Goal: Task Accomplishment & Management: Complete application form

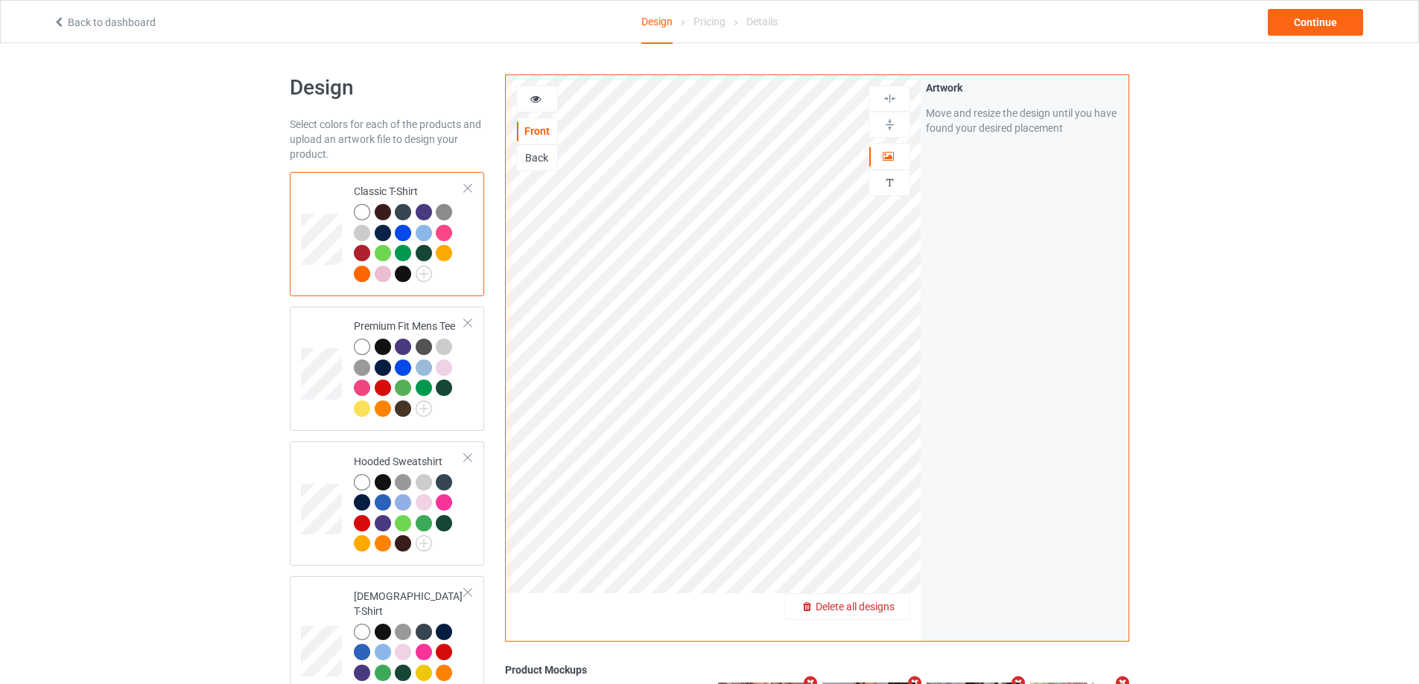
click at [887, 606] on span "Delete all designs" at bounding box center [855, 607] width 79 height 12
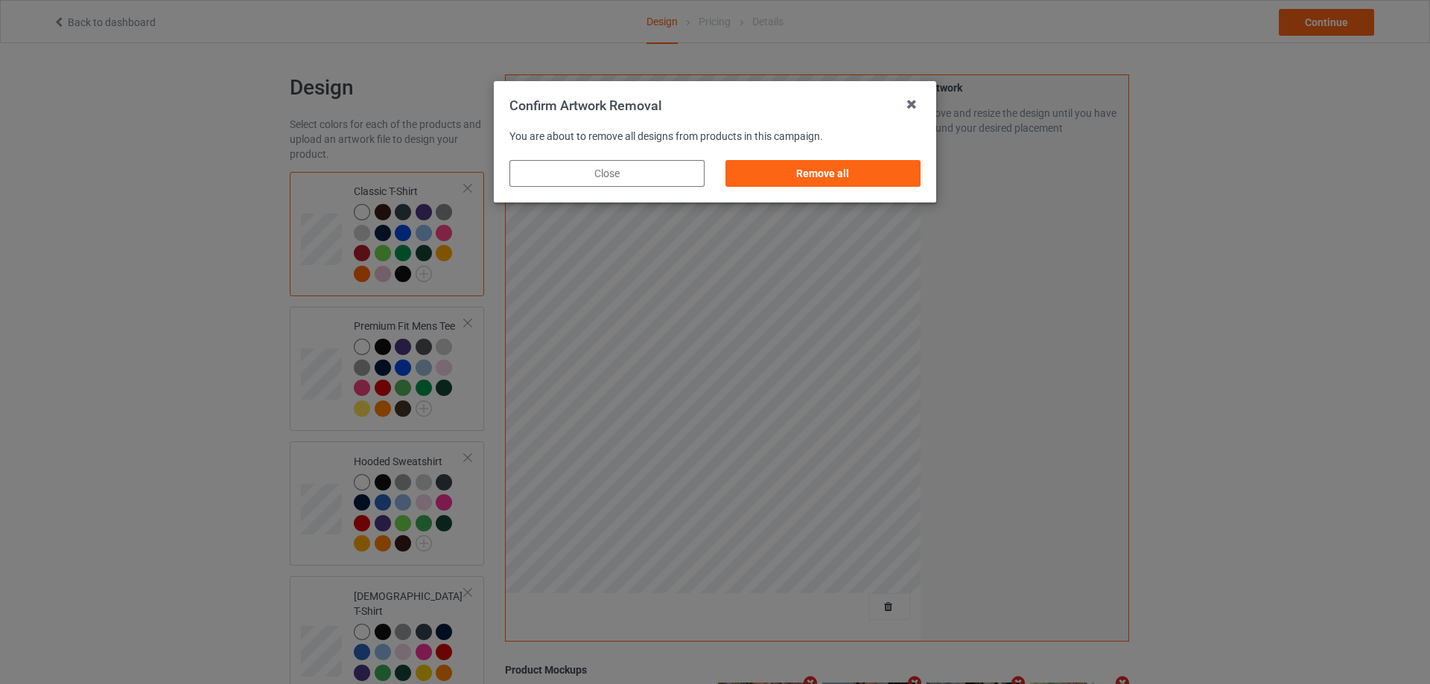
click at [885, 158] on div "Remove all" at bounding box center [823, 174] width 216 height 48
click at [912, 185] on div "Remove all" at bounding box center [822, 173] width 195 height 27
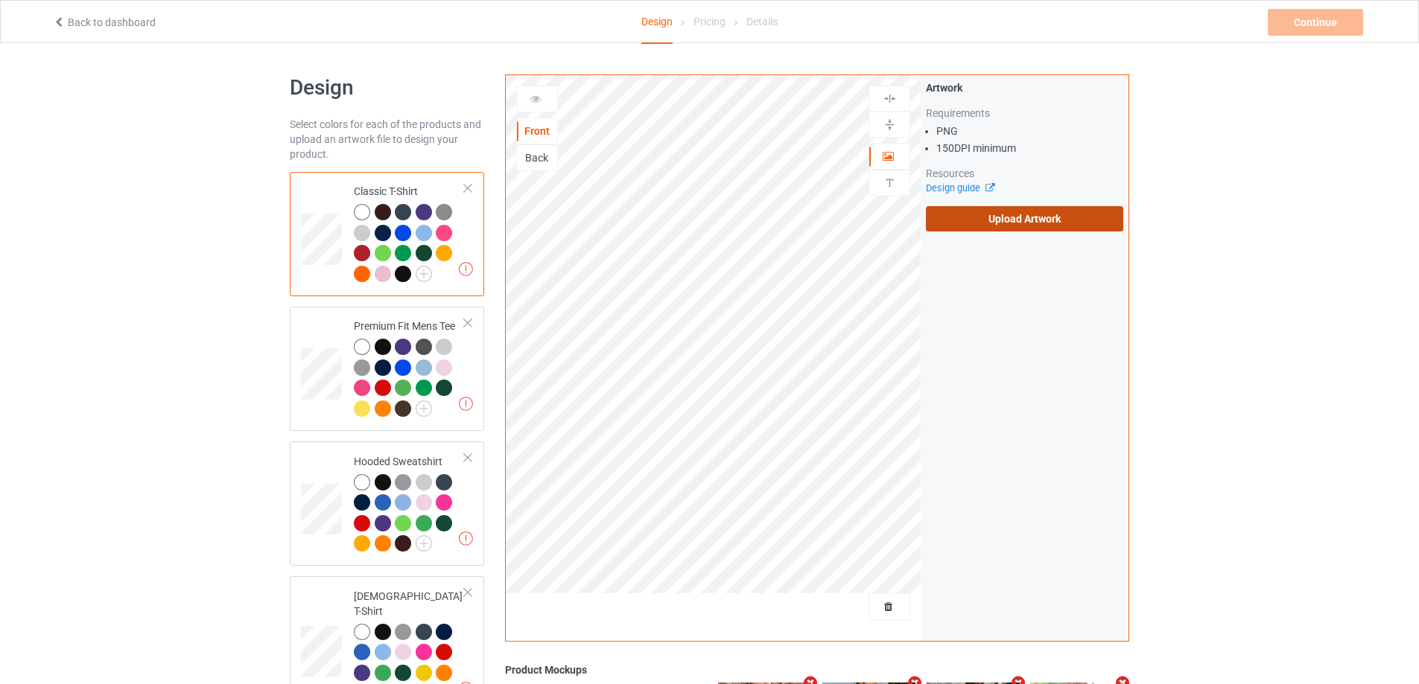
click at [1008, 222] on label "Upload Artwork" at bounding box center [1024, 218] width 197 height 25
click at [0, 0] on input "Upload Artwork" at bounding box center [0, 0] width 0 height 0
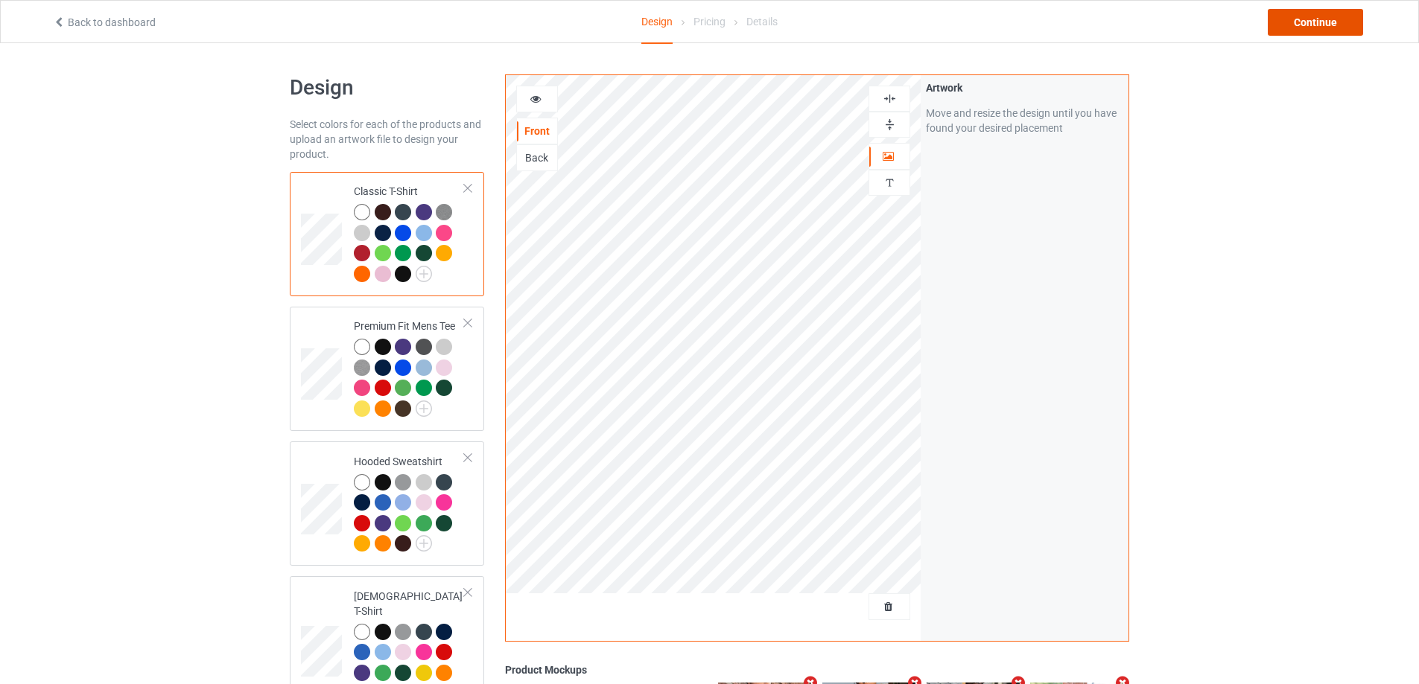
click at [1303, 28] on div "Continue" at bounding box center [1315, 22] width 95 height 27
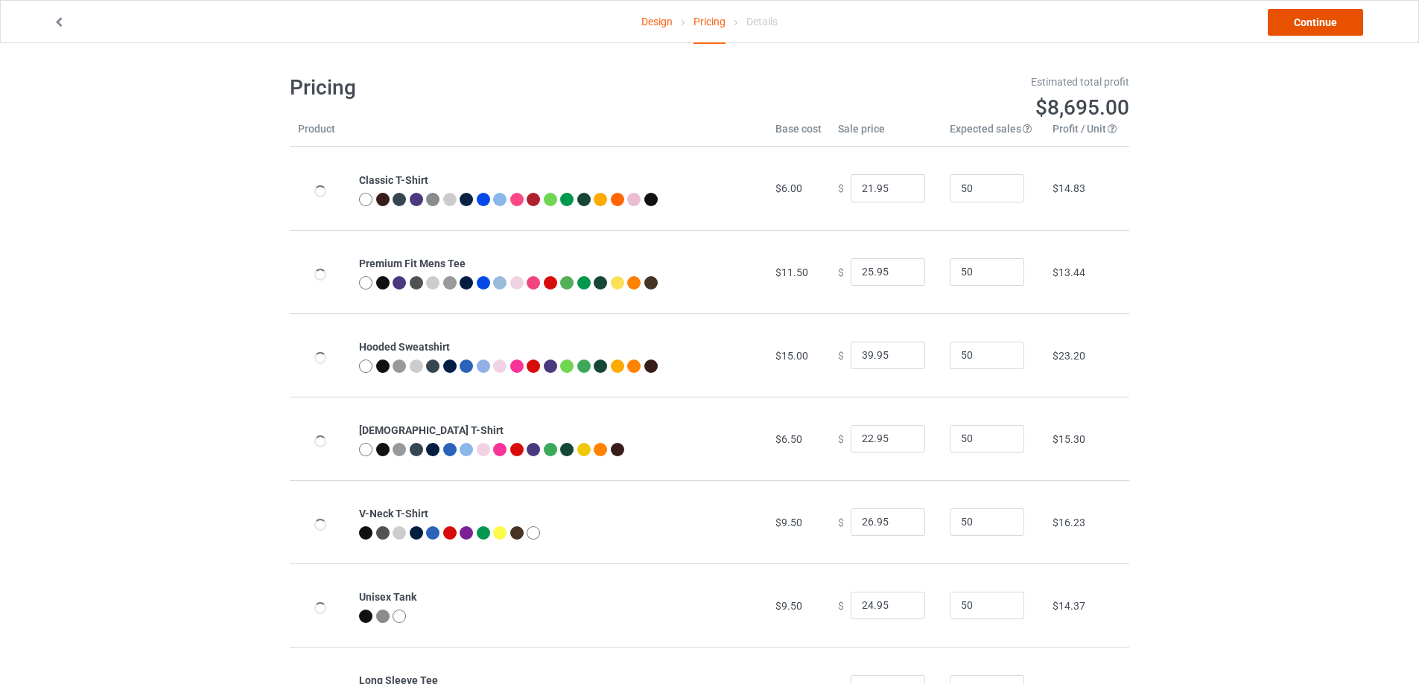
click at [1309, 34] on link "Continue" at bounding box center [1315, 22] width 95 height 27
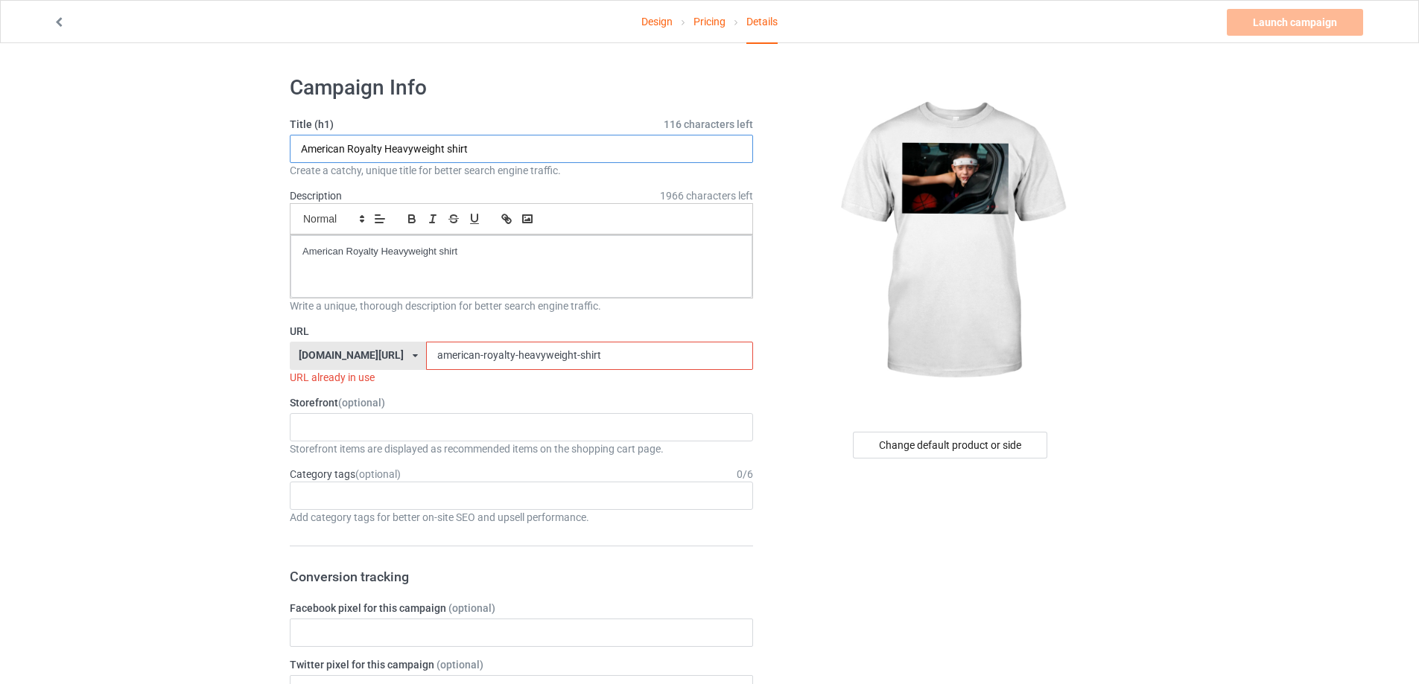
paste input "Young Stew"
drag, startPoint x: 470, startPoint y: 143, endPoint x: 200, endPoint y: 178, distance: 271.9
type input "Young Stew shirt"
paste div
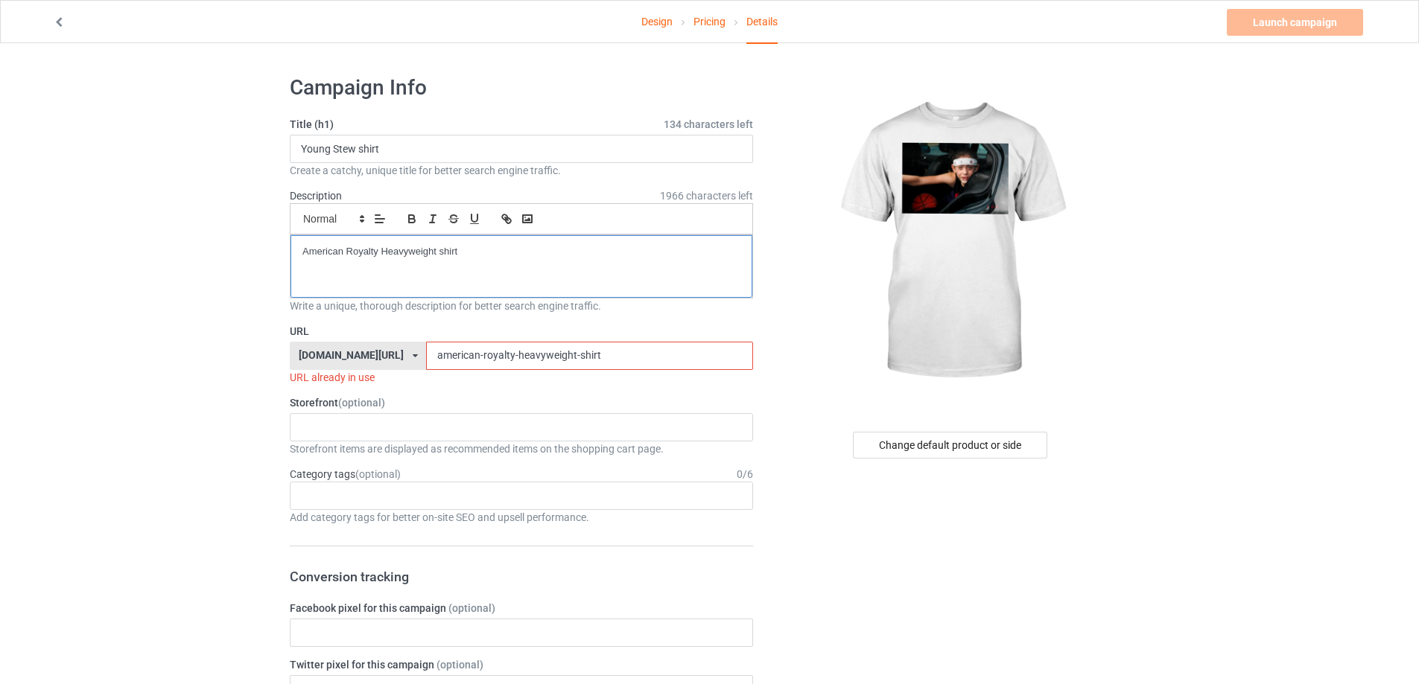
drag, startPoint x: 525, startPoint y: 259, endPoint x: 200, endPoint y: 246, distance: 325.0
drag, startPoint x: 589, startPoint y: 363, endPoint x: 209, endPoint y: 332, distance: 381.1
paste input "Young Stew"
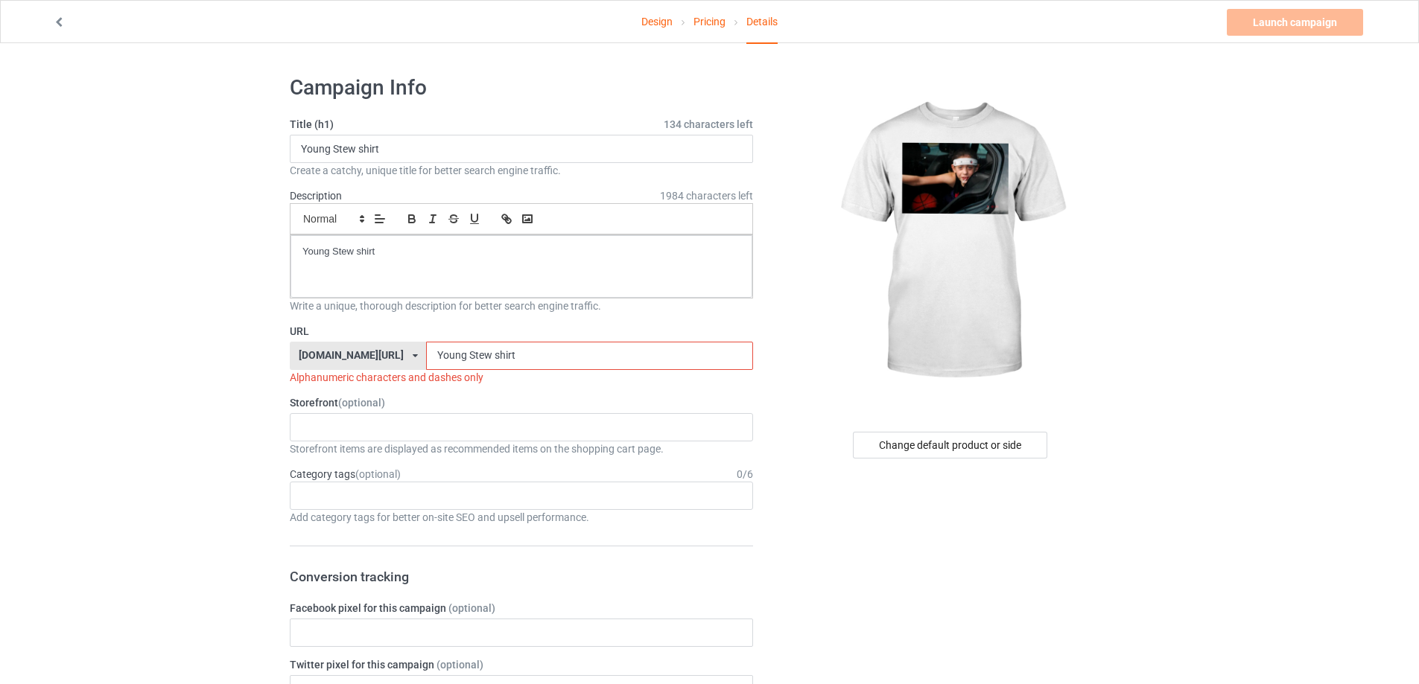
click at [426, 355] on input "Young Stew shirt" at bounding box center [589, 356] width 326 height 28
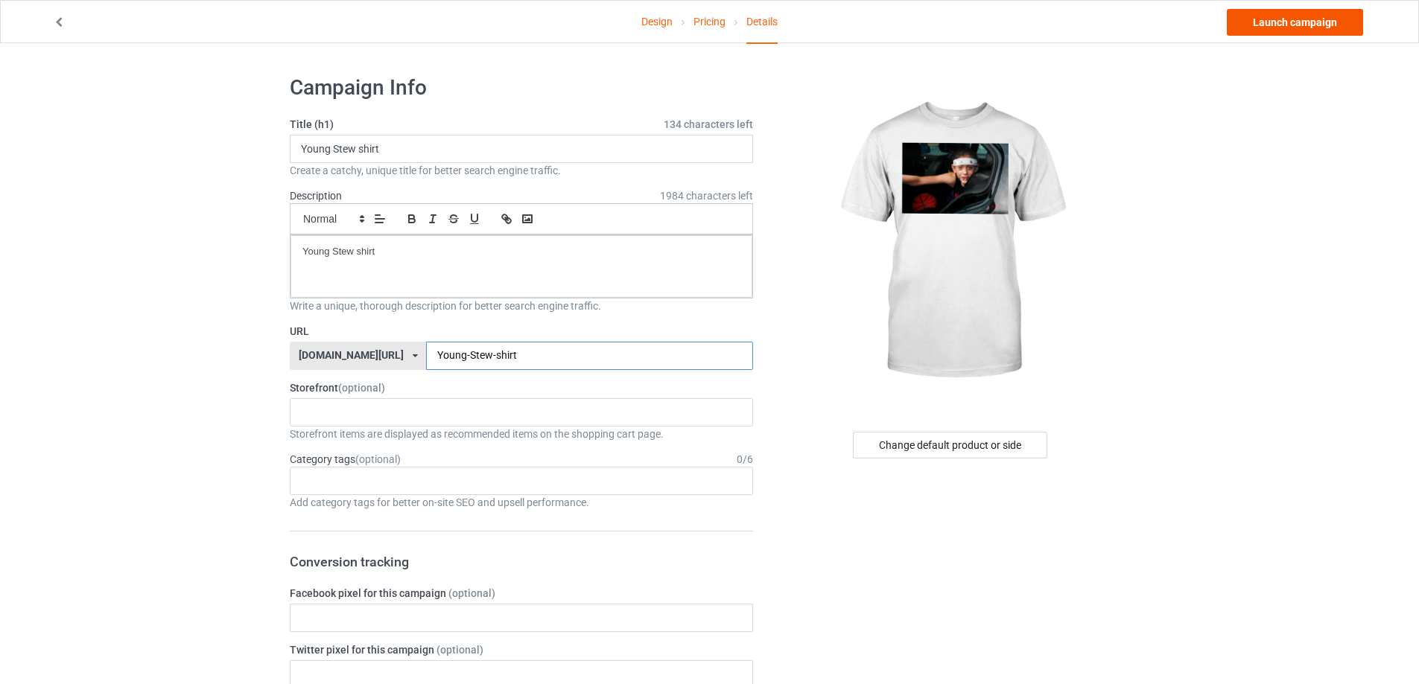
type input "Young-Stew-shirt"
click at [1310, 32] on link "Launch campaign" at bounding box center [1295, 22] width 136 height 27
